Goal: Task Accomplishment & Management: Complete application form

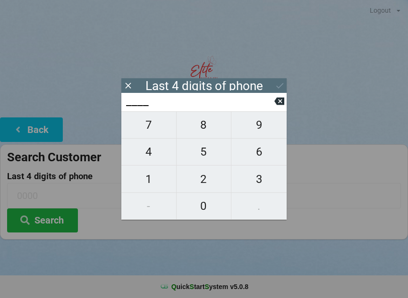
scroll to position [8, 11]
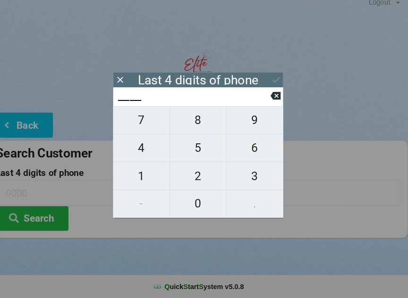
click at [145, 171] on span "1" at bounding box center [148, 179] width 55 height 20
type input "1___"
click at [197, 200] on span "0" at bounding box center [204, 206] width 55 height 20
type input "10__"
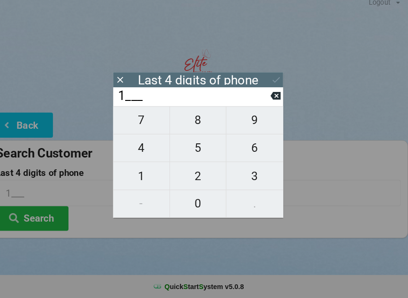
type input "10__"
click at [142, 148] on span "4" at bounding box center [148, 152] width 55 height 20
type input "104_"
click at [250, 179] on span "3" at bounding box center [258, 179] width 55 height 20
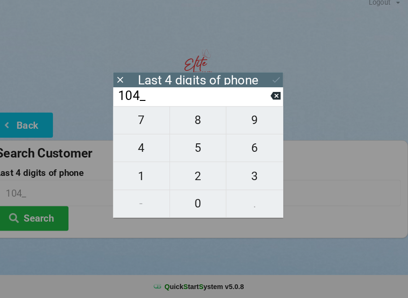
type input "1043"
click at [275, 81] on icon at bounding box center [280, 86] width 10 height 10
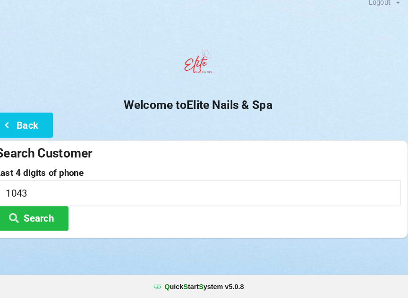
click at [38, 211] on button "Search" at bounding box center [42, 221] width 71 height 24
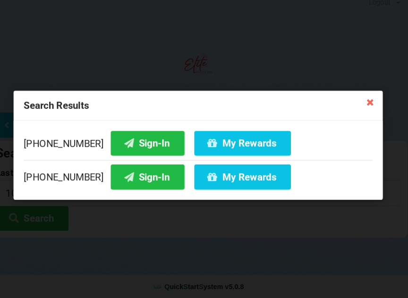
click at [123, 171] on button "Sign-In" at bounding box center [155, 180] width 72 height 24
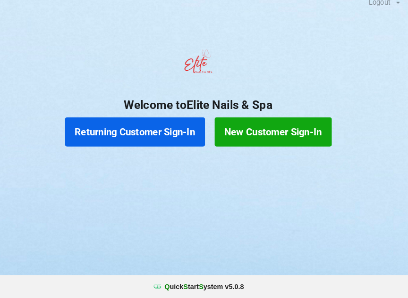
click at [123, 125] on button "Returning Customer Sign-In" at bounding box center [143, 136] width 136 height 28
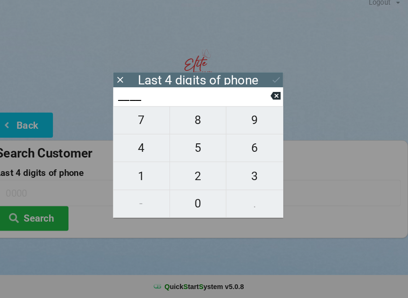
click at [274, 97] on icon at bounding box center [279, 101] width 10 height 10
click at [125, 83] on icon at bounding box center [128, 86] width 6 height 6
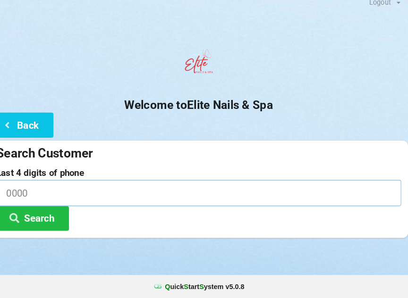
click at [76, 187] on input at bounding box center [204, 195] width 394 height 25
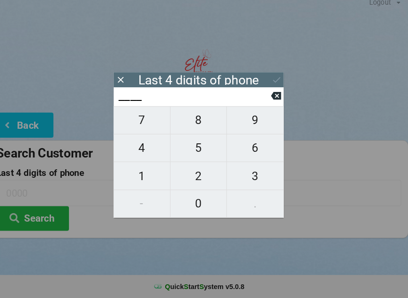
click at [244, 146] on span "6" at bounding box center [258, 152] width 55 height 20
type input "6___"
click at [246, 170] on span "3" at bounding box center [258, 179] width 55 height 20
type input "63__"
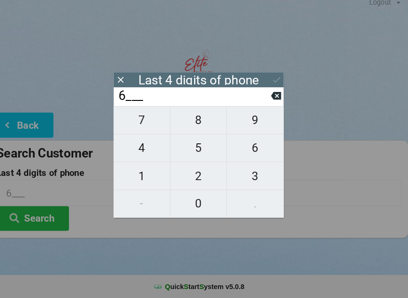
type input "63__"
click at [133, 171] on span "1" at bounding box center [148, 179] width 55 height 20
type input "631_"
click at [136, 170] on span "1" at bounding box center [148, 179] width 55 height 20
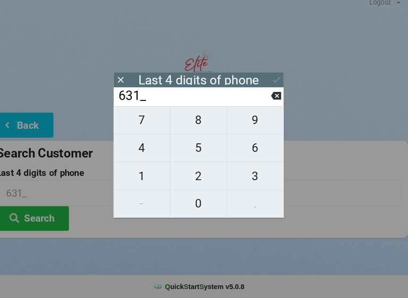
type input "6311"
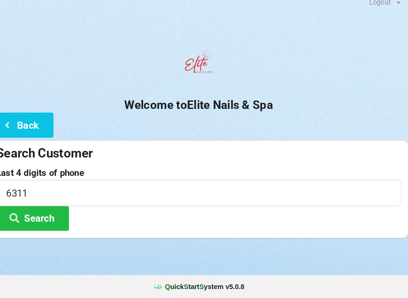
click at [45, 211] on button "Search" at bounding box center [42, 221] width 71 height 24
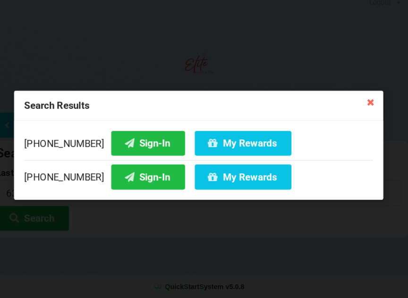
click at [135, 171] on button "Sign-In" at bounding box center [155, 180] width 72 height 24
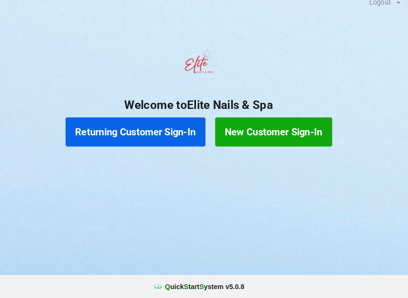
click at [140, 138] on button "Returning Customer Sign-In" at bounding box center [143, 136] width 136 height 28
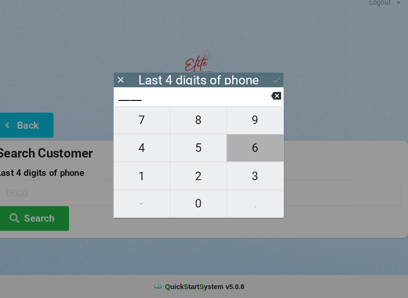
click at [240, 148] on span "6" at bounding box center [258, 152] width 55 height 20
type input "6___"
click at [246, 124] on span "9" at bounding box center [258, 125] width 55 height 20
type input "69__"
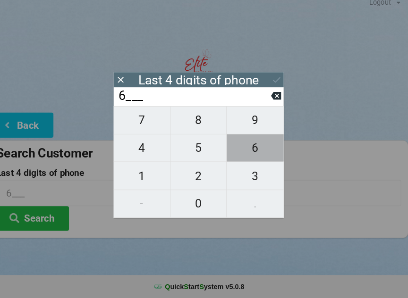
type input "69__"
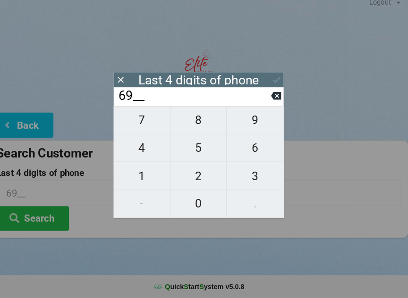
click at [143, 176] on span "1" at bounding box center [148, 179] width 55 height 20
type input "691_"
click at [247, 146] on span "6" at bounding box center [258, 152] width 55 height 20
type input "6916"
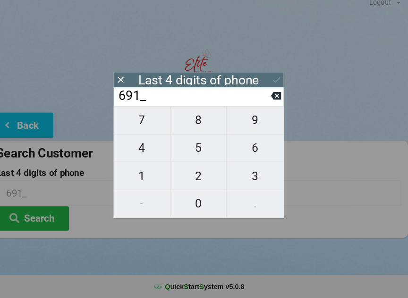
type input "6916"
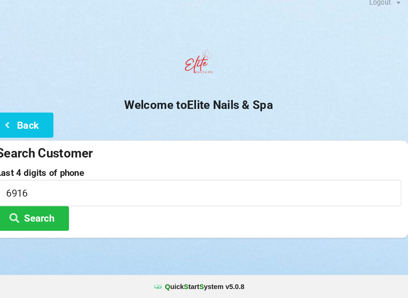
click at [295, 226] on div "Search Customer Last 4 digits of phone 6916 Search" at bounding box center [204, 191] width 408 height 95
click at [38, 209] on button "Search" at bounding box center [42, 221] width 71 height 24
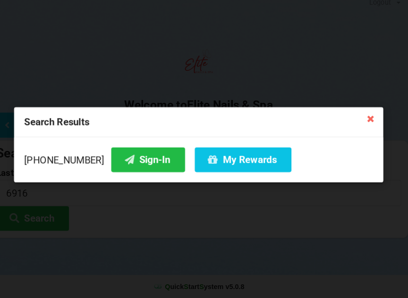
click at [132, 156] on button "Sign-In" at bounding box center [155, 164] width 72 height 24
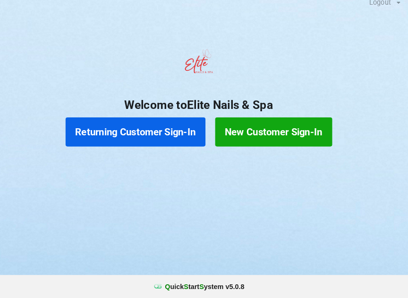
click at [268, 129] on button "New Customer Sign-In" at bounding box center [277, 136] width 114 height 28
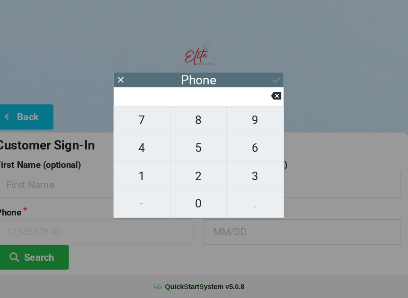
click at [123, 81] on icon at bounding box center [128, 86] width 10 height 10
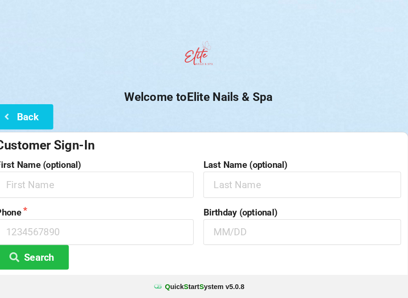
click at [24, 119] on button "Back" at bounding box center [31, 122] width 63 height 24
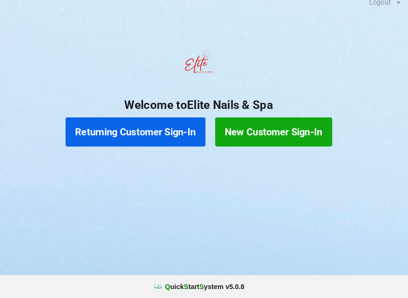
click at [136, 130] on button "Returning Customer Sign-In" at bounding box center [143, 136] width 136 height 28
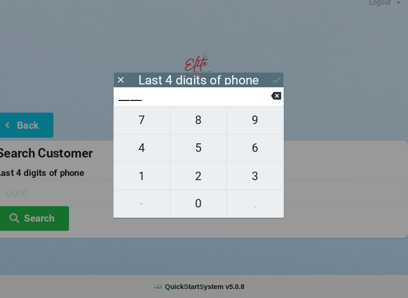
click at [195, 175] on span "2" at bounding box center [204, 179] width 55 height 20
type input "2___"
click at [274, 98] on icon at bounding box center [279, 102] width 10 height 8
click at [193, 122] on span "8" at bounding box center [204, 125] width 55 height 20
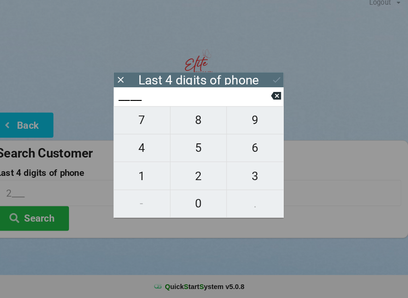
type input "8___"
click at [251, 149] on span "6" at bounding box center [258, 152] width 55 height 20
type input "86__"
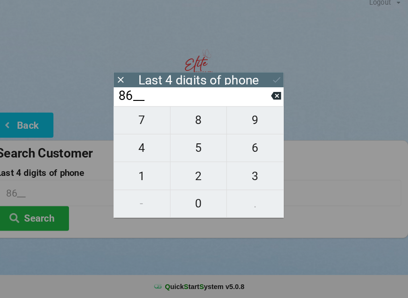
click at [246, 176] on span "3" at bounding box center [258, 179] width 55 height 20
type input "863_"
click at [194, 177] on span "2" at bounding box center [204, 179] width 55 height 20
type input "8632"
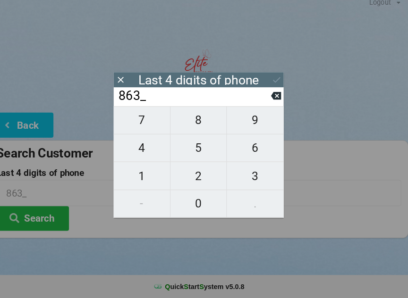
type input "8632"
click at [135, 126] on div "7 8 9 4 5 6 1 2 3 - 0 ." at bounding box center [203, 165] width 165 height 109
click at [274, 96] on icon at bounding box center [279, 101] width 10 height 10
click at [274, 98] on icon at bounding box center [279, 102] width 10 height 8
click at [274, 100] on icon at bounding box center [279, 101] width 10 height 10
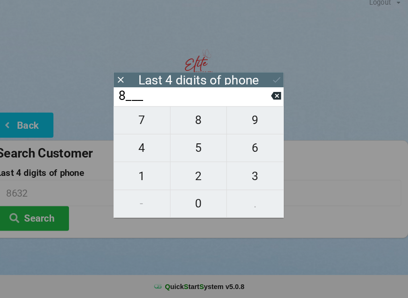
click at [274, 100] on icon at bounding box center [279, 101] width 10 height 10
click at [262, 104] on input "____" at bounding box center [199, 101] width 149 height 15
click at [195, 175] on span "2" at bounding box center [204, 179] width 55 height 20
type input "2___"
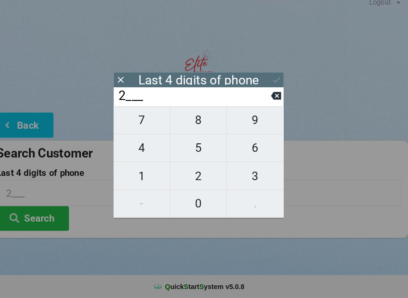
click at [195, 118] on span "8" at bounding box center [204, 125] width 55 height 20
type input "28__"
click at [251, 169] on span "3" at bounding box center [258, 179] width 55 height 20
type input "283_"
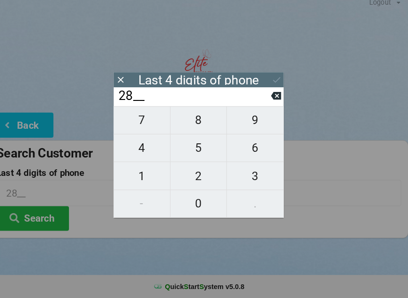
type input "283_"
click at [143, 145] on span "4" at bounding box center [148, 152] width 55 height 20
type input "2834"
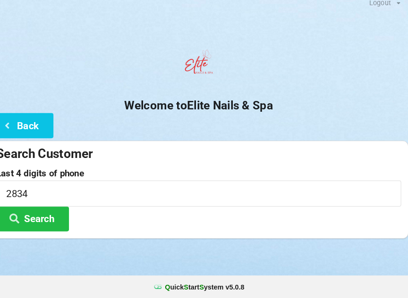
click at [25, 211] on button "Search" at bounding box center [42, 221] width 71 height 24
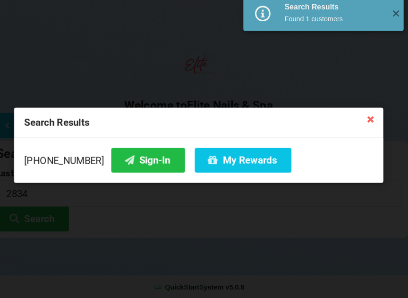
click at [225, 153] on button "My Rewards" at bounding box center [247, 164] width 94 height 24
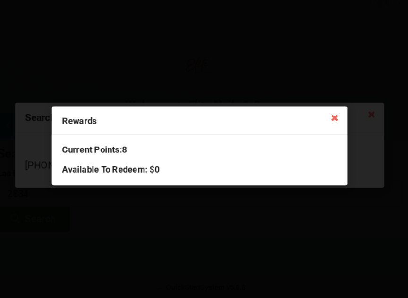
click at [328, 118] on icon at bounding box center [335, 121] width 15 height 15
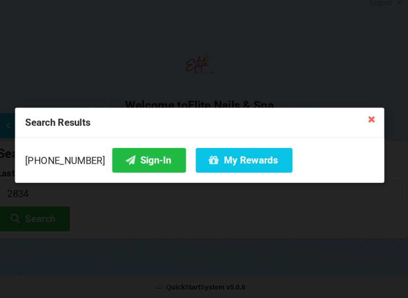
click at [134, 161] on button "Sign-In" at bounding box center [155, 164] width 72 height 24
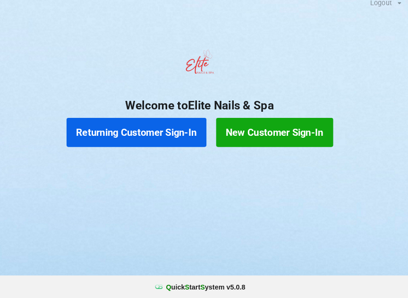
click at [150, 134] on button "Returning Customer Sign-In" at bounding box center [143, 136] width 136 height 28
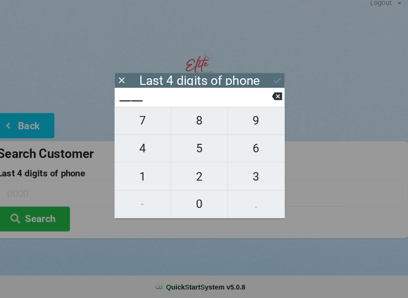
click at [189, 172] on span "2" at bounding box center [204, 179] width 55 height 20
type input "2___"
click at [274, 97] on icon at bounding box center [279, 101] width 10 height 10
click at [240, 155] on span "6" at bounding box center [258, 152] width 55 height 20
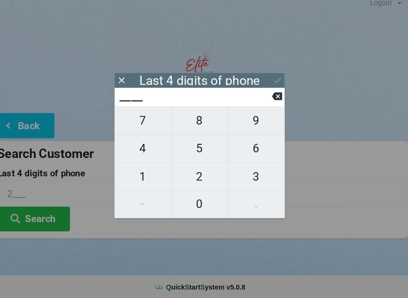
type input "6___"
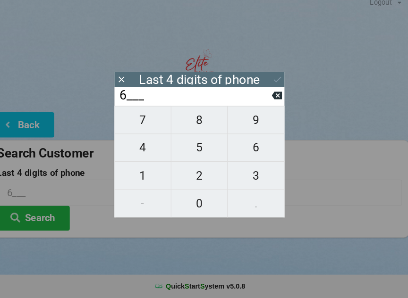
scroll to position [0, 0]
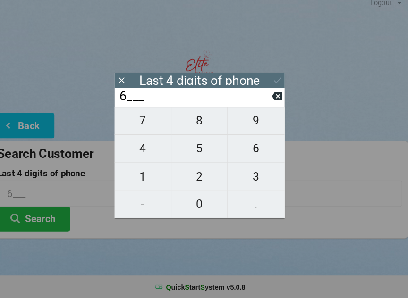
click at [274, 98] on icon at bounding box center [279, 102] width 10 height 8
click at [198, 118] on span "8" at bounding box center [204, 125] width 55 height 20
type input "8___"
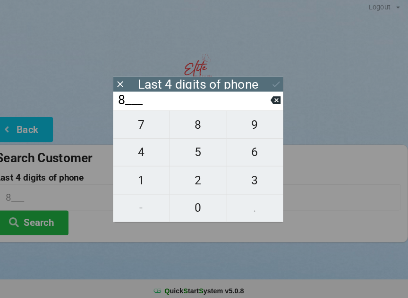
click at [255, 144] on span "6" at bounding box center [258, 152] width 55 height 20
type input "86__"
click at [193, 199] on span "0" at bounding box center [204, 206] width 55 height 20
type input "860_"
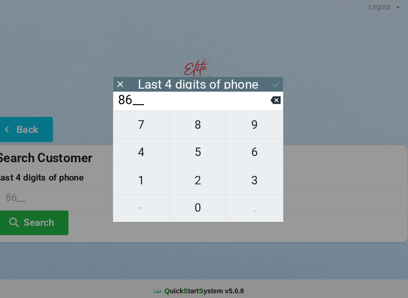
type input "860_"
click at [190, 173] on span "2" at bounding box center [204, 179] width 55 height 20
type input "8602"
click at [138, 176] on div "7 8 9 4 5 6 1 2 3 - 0 ." at bounding box center [203, 165] width 165 height 109
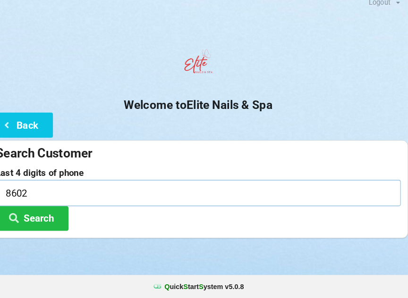
click at [48, 186] on input "8602" at bounding box center [204, 195] width 394 height 25
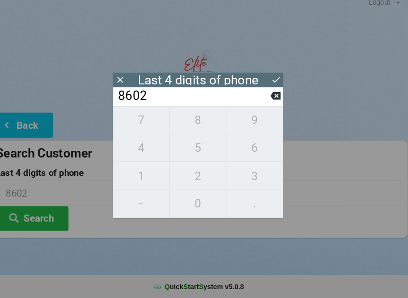
click at [262, 102] on input "8602" at bounding box center [199, 101] width 149 height 15
click at [274, 99] on icon at bounding box center [279, 101] width 10 height 10
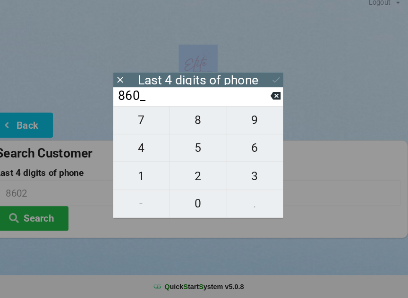
click at [262, 96] on input "860_" at bounding box center [199, 101] width 149 height 15
click at [274, 98] on icon at bounding box center [279, 102] width 10 height 8
click at [274, 102] on button at bounding box center [279, 101] width 10 height 13
type input "____"
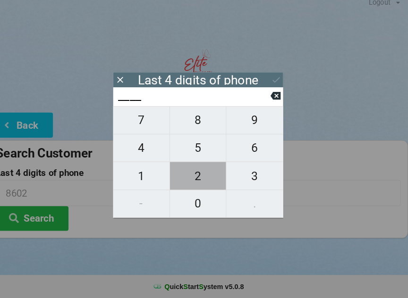
click at [194, 177] on span "2" at bounding box center [204, 179] width 55 height 20
type input "2___"
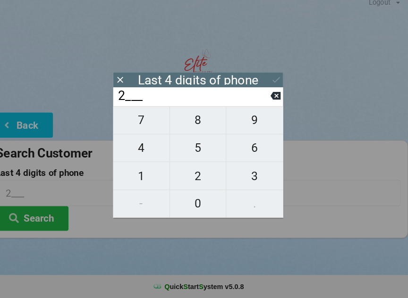
click at [191, 202] on span "0" at bounding box center [204, 206] width 55 height 20
type input "20__"
click at [196, 146] on span "5" at bounding box center [204, 152] width 55 height 20
type input "205_"
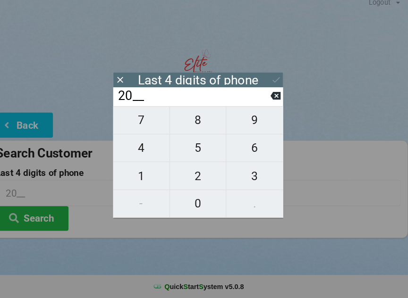
type input "205_"
click at [248, 122] on span "9" at bounding box center [258, 125] width 55 height 20
type input "2059"
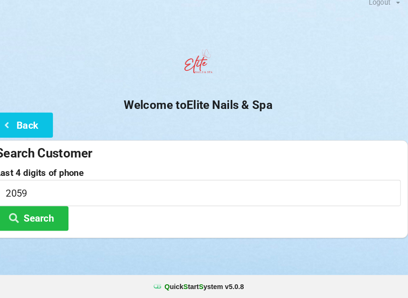
click at [51, 210] on button "Search" at bounding box center [42, 221] width 71 height 24
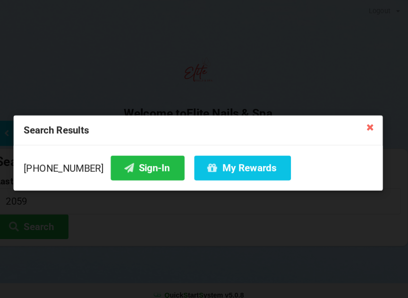
click at [125, 164] on button "Sign-In" at bounding box center [155, 164] width 72 height 24
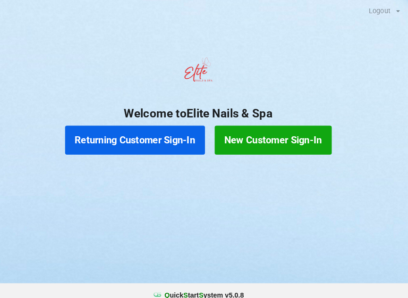
click at [242, 141] on button "New Customer Sign-In" at bounding box center [277, 136] width 114 height 28
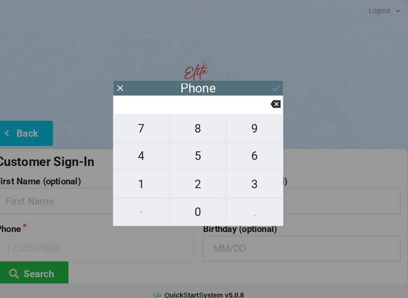
click at [247, 159] on span "6" at bounding box center [258, 152] width 55 height 20
type input "6"
click at [136, 178] on span "1" at bounding box center [148, 179] width 55 height 20
type input "61"
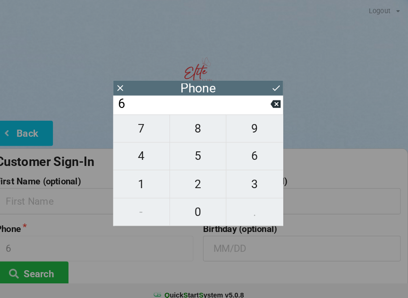
type input "61"
click at [243, 127] on span "9" at bounding box center [258, 125] width 55 height 20
type input "619"
click at [251, 183] on span "3" at bounding box center [258, 179] width 55 height 20
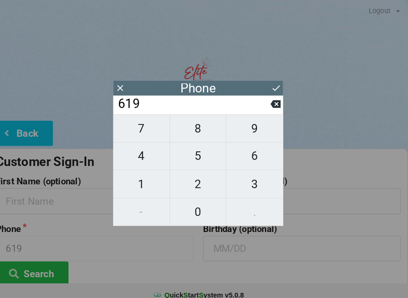
type input "6193"
click at [251, 161] on span "6" at bounding box center [258, 152] width 55 height 20
type input "61936"
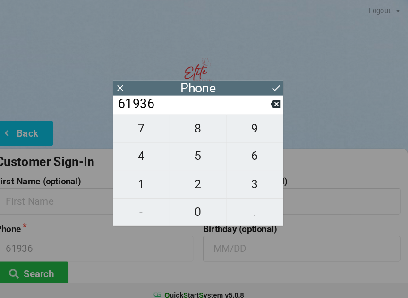
click at [250, 156] on span "6" at bounding box center [258, 152] width 55 height 20
type input "619366"
click at [194, 203] on span "0" at bounding box center [204, 206] width 55 height 20
type input "6193660"
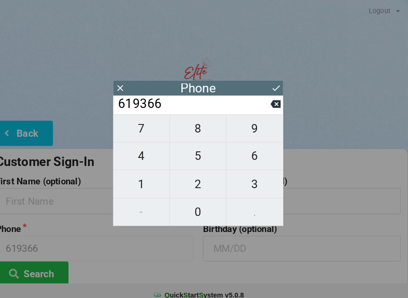
type input "6193660"
click at [142, 157] on span "4" at bounding box center [148, 152] width 55 height 20
type input "61936604"
click at [250, 127] on span "9" at bounding box center [258, 125] width 55 height 20
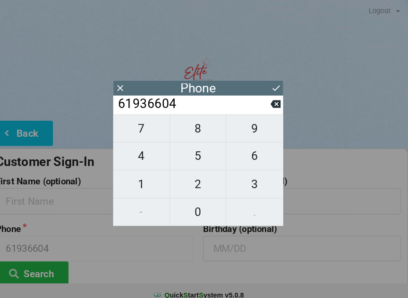
type input "619366049"
click at [142, 178] on span "1" at bounding box center [148, 179] width 55 height 20
type input "6193660491"
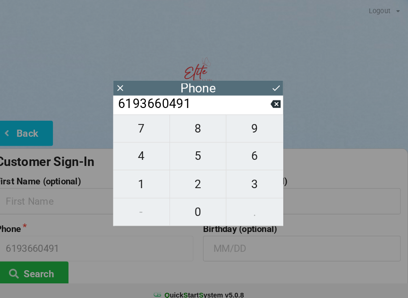
click at [275, 85] on icon at bounding box center [280, 86] width 10 height 10
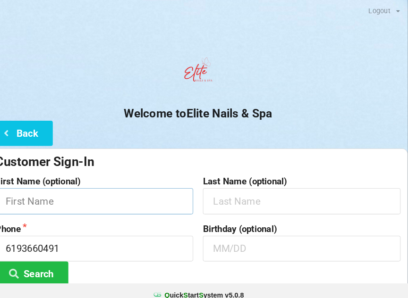
click at [156, 193] on input "text" at bounding box center [103, 195] width 192 height 25
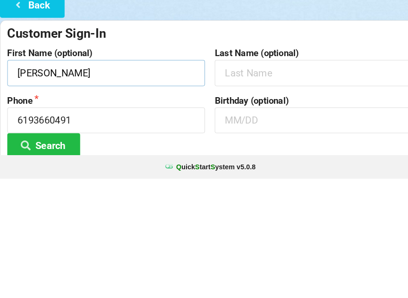
type input "[PERSON_NAME]"
click at [279, 183] on input "text" at bounding box center [305, 195] width 192 height 25
type input "[PERSON_NAME]"
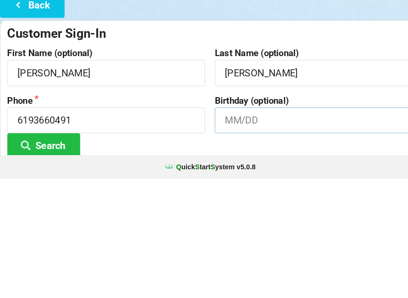
click at [262, 229] on input "text" at bounding box center [305, 241] width 192 height 25
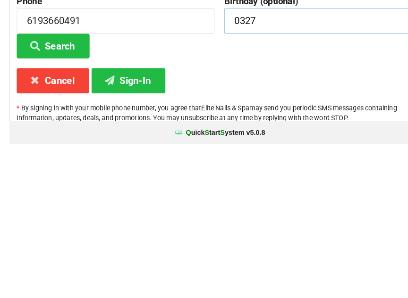
scroll to position [70, 0]
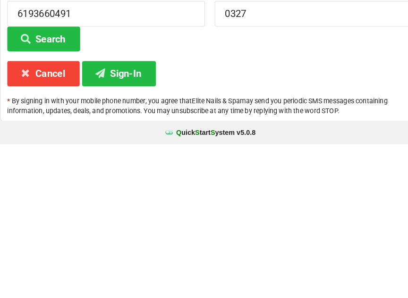
click at [134, 218] on button "Sign-In" at bounding box center [116, 230] width 72 height 24
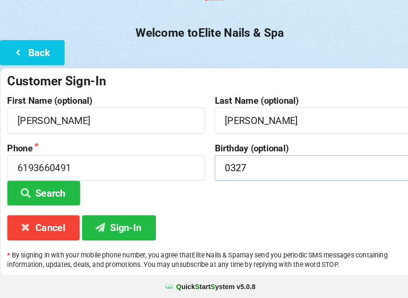
click at [275, 162] on input "0327" at bounding box center [305, 171] width 192 height 25
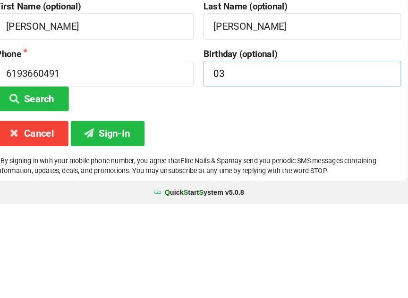
type input "0"
type input "03/27"
click at [118, 218] on button "Sign-In" at bounding box center [116, 230] width 72 height 24
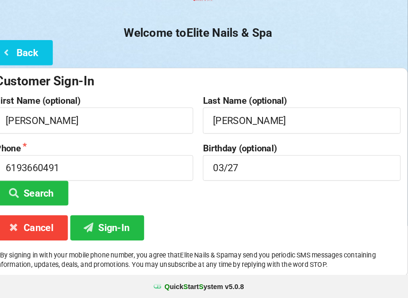
click at [38, 58] on button "Back" at bounding box center [31, 59] width 63 height 24
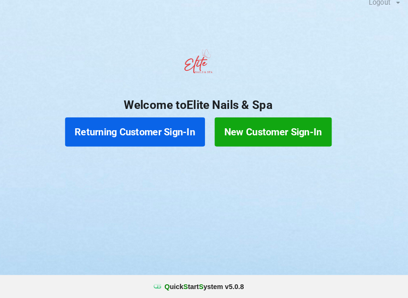
click at [130, 138] on button "Returning Customer Sign-In" at bounding box center [143, 136] width 136 height 28
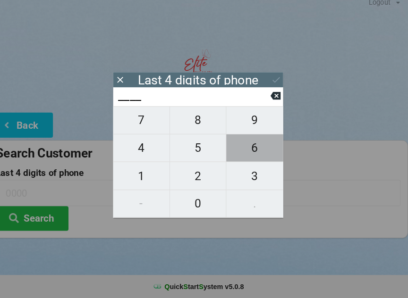
click at [246, 152] on span "6" at bounding box center [258, 152] width 55 height 20
type input "6___"
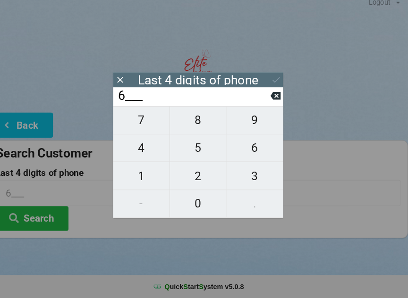
click at [140, 176] on span "1" at bounding box center [148, 179] width 55 height 20
type input "61__"
click at [250, 119] on span "9" at bounding box center [258, 125] width 55 height 20
type input "619_"
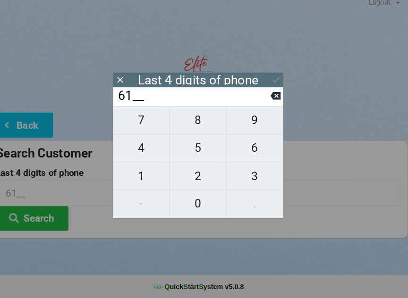
type input "619_"
click at [243, 169] on span "3" at bounding box center [258, 179] width 55 height 20
type input "6193"
click at [242, 151] on div "7 8 9 4 5 6 1 2 3 - 0 ." at bounding box center [203, 165] width 165 height 109
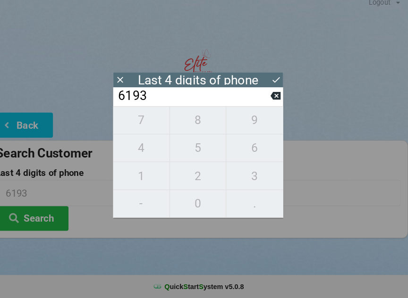
click at [274, 97] on icon at bounding box center [279, 101] width 10 height 10
click at [274, 102] on button at bounding box center [279, 101] width 10 height 13
click at [262, 101] on input "6___" at bounding box center [199, 101] width 149 height 15
click at [274, 101] on button at bounding box center [279, 101] width 10 height 13
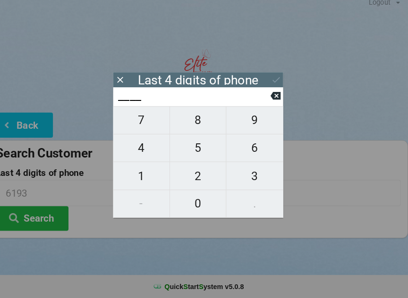
click at [196, 196] on span "0" at bounding box center [204, 206] width 55 height 20
type input "0___"
click at [146, 169] on span "1" at bounding box center [148, 179] width 55 height 20
type input "01__"
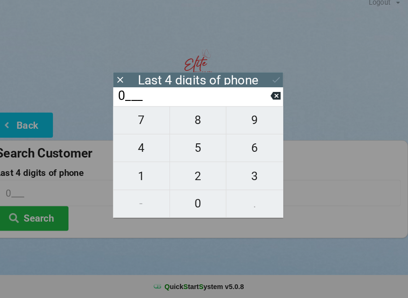
type input "01__"
click at [259, 119] on span "9" at bounding box center [258, 125] width 55 height 20
type input "019_"
click at [274, 98] on icon at bounding box center [279, 102] width 10 height 8
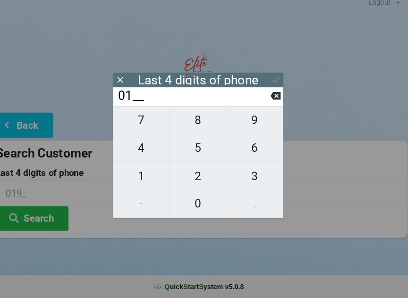
click at [274, 101] on icon at bounding box center [279, 101] width 10 height 10
click at [141, 150] on span "4" at bounding box center [148, 152] width 55 height 20
type input "04__"
click at [255, 119] on span "9" at bounding box center [258, 125] width 55 height 20
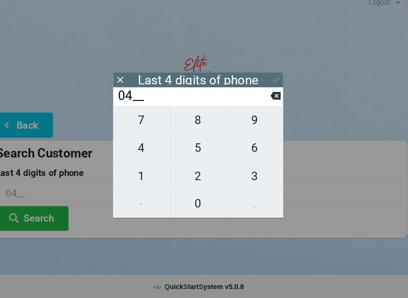
type input "049_"
click at [145, 175] on span "1" at bounding box center [148, 179] width 55 height 20
type input "0491"
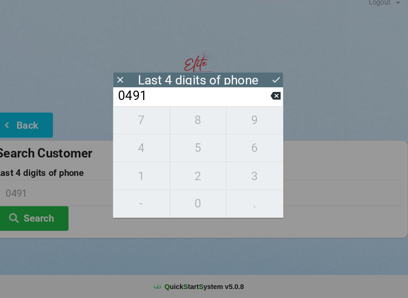
click at [275, 81] on icon at bounding box center [280, 86] width 10 height 10
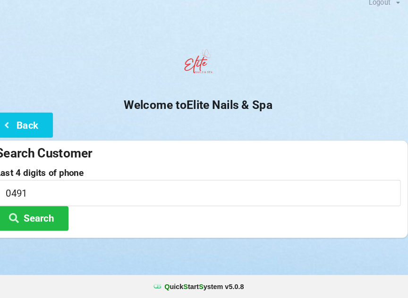
click at [57, 218] on button "Search" at bounding box center [42, 221] width 71 height 24
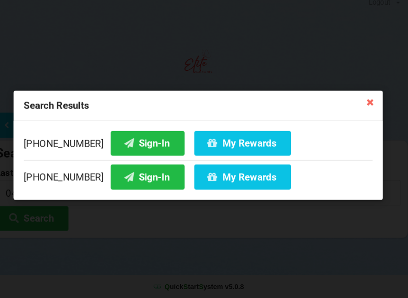
click at [131, 178] on button "Sign-In" at bounding box center [155, 180] width 72 height 24
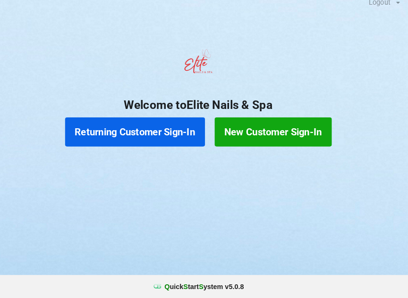
click at [148, 128] on button "Returning Customer Sign-In" at bounding box center [143, 136] width 136 height 28
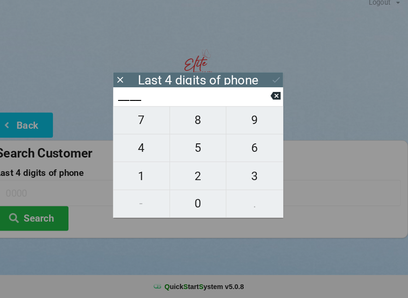
click at [185, 197] on span "0" at bounding box center [204, 206] width 55 height 20
type input "0___"
click at [141, 145] on span "4" at bounding box center [148, 152] width 55 height 20
type input "04__"
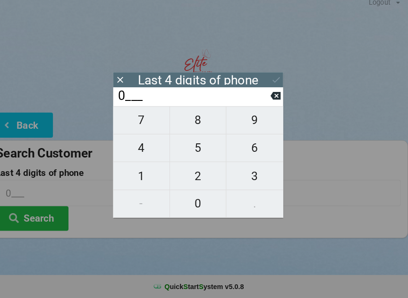
type input "04__"
click at [250, 121] on span "9" at bounding box center [258, 125] width 55 height 20
type input "049_"
click at [146, 176] on span "1" at bounding box center [148, 179] width 55 height 20
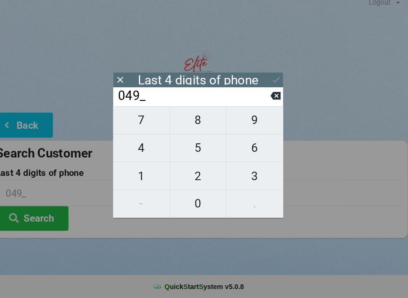
type input "0491"
click at [275, 81] on icon at bounding box center [280, 86] width 10 height 10
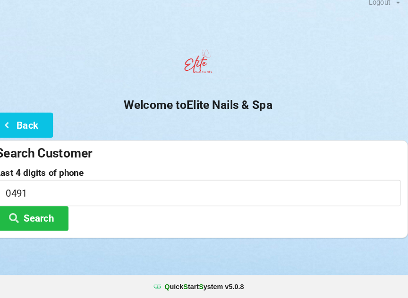
click at [47, 213] on button "Search" at bounding box center [42, 221] width 71 height 24
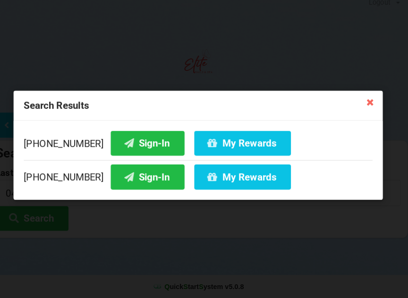
click at [119, 176] on button "Sign-In" at bounding box center [155, 180] width 72 height 24
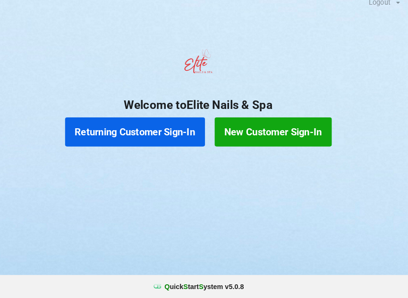
click at [274, 132] on button "New Customer Sign-In" at bounding box center [277, 136] width 114 height 28
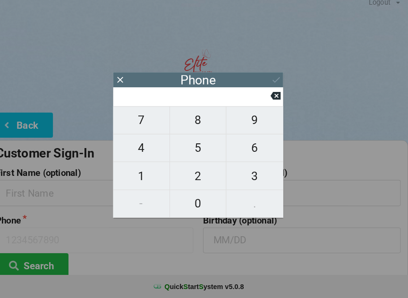
click at [141, 149] on span "4" at bounding box center [148, 152] width 55 height 20
type input "4"
click at [191, 204] on span "0" at bounding box center [204, 206] width 55 height 20
type input "40"
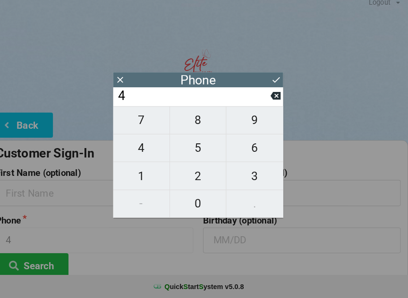
type input "40"
click at [140, 174] on span "1" at bounding box center [148, 179] width 55 height 20
type input "401"
click at [199, 145] on span "5" at bounding box center [204, 152] width 55 height 20
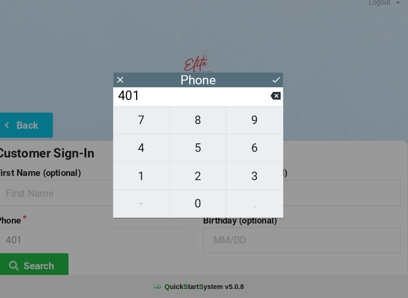
type input "4015"
click at [192, 203] on span "0" at bounding box center [204, 206] width 55 height 20
type input "40150"
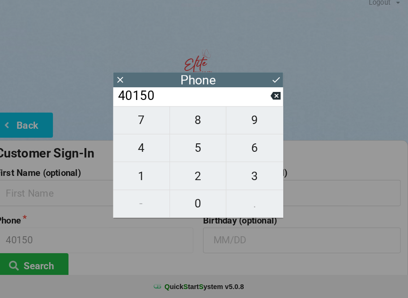
click at [274, 98] on icon at bounding box center [279, 102] width 10 height 8
click at [274, 96] on icon at bounding box center [279, 101] width 10 height 10
click at [145, 124] on span "7" at bounding box center [148, 125] width 55 height 20
type input "407"
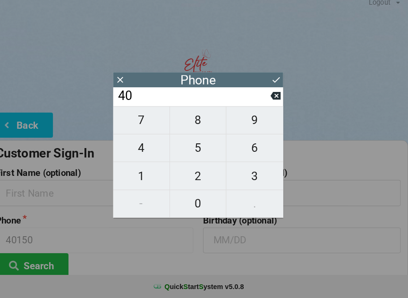
type input "407"
click at [198, 147] on span "5" at bounding box center [204, 152] width 55 height 20
type input "4075"
click at [191, 200] on span "0" at bounding box center [204, 206] width 55 height 20
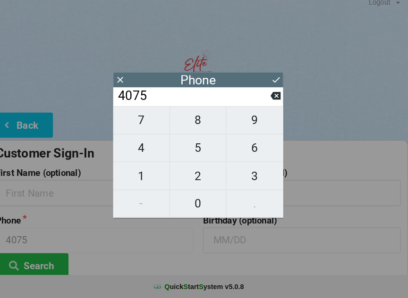
type input "40750"
click at [152, 173] on span "1" at bounding box center [148, 179] width 55 height 20
type input "407501"
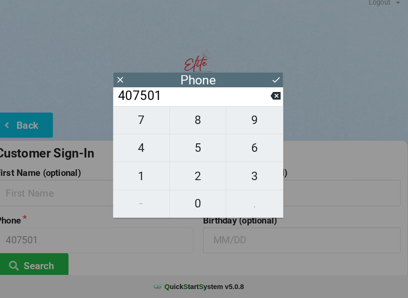
click at [146, 169] on span "1" at bounding box center [148, 179] width 55 height 20
type input "4075011"
click at [194, 174] on span "2" at bounding box center [204, 179] width 55 height 20
type input "40750112"
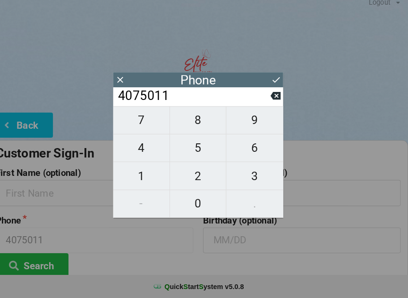
type input "40750112"
click at [188, 203] on span "0" at bounding box center [204, 206] width 55 height 20
type input "407501120"
click at [139, 147] on span "4" at bounding box center [148, 152] width 55 height 20
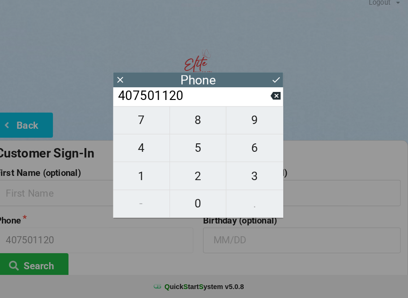
type input "4075011204"
click at [275, 81] on icon at bounding box center [280, 86] width 10 height 10
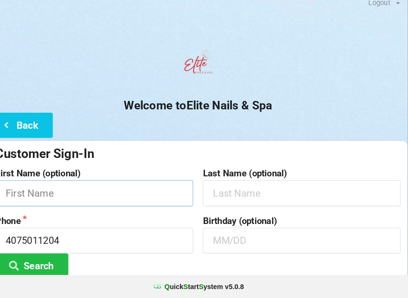
click at [101, 185] on input "text" at bounding box center [103, 195] width 192 height 25
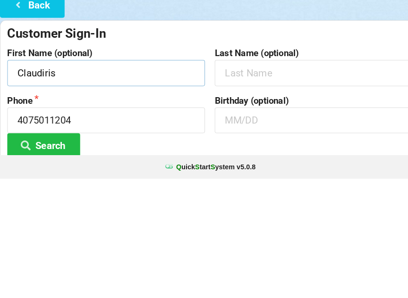
type input "Claudiris"
click at [274, 183] on input "text" at bounding box center [305, 195] width 192 height 25
type input "B"
click at [269, 229] on input "text" at bounding box center [305, 241] width 192 height 25
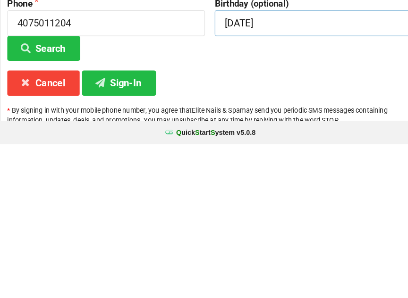
scroll to position [70, 0]
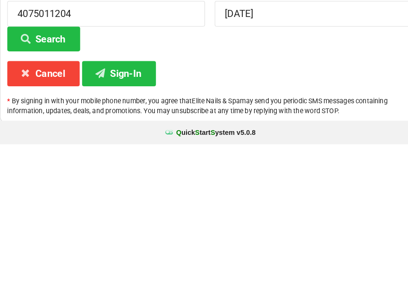
click at [126, 218] on button "Sign-In" at bounding box center [116, 230] width 72 height 24
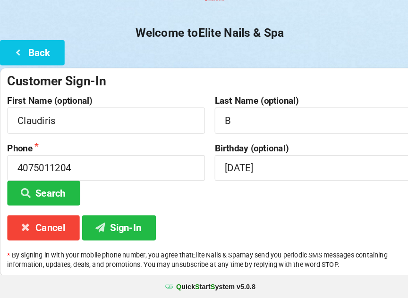
click at [113, 219] on button "Sign-In" at bounding box center [116, 230] width 72 height 24
click at [279, 161] on input "[DATE]" at bounding box center [305, 171] width 192 height 25
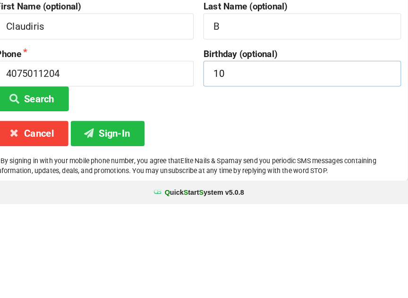
type input "1"
click at [108, 218] on button "Sign-In" at bounding box center [116, 230] width 72 height 24
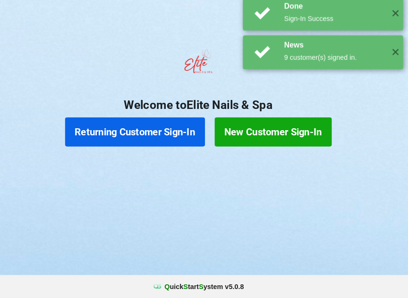
scroll to position [0, 0]
